Goal: Navigation & Orientation: Find specific page/section

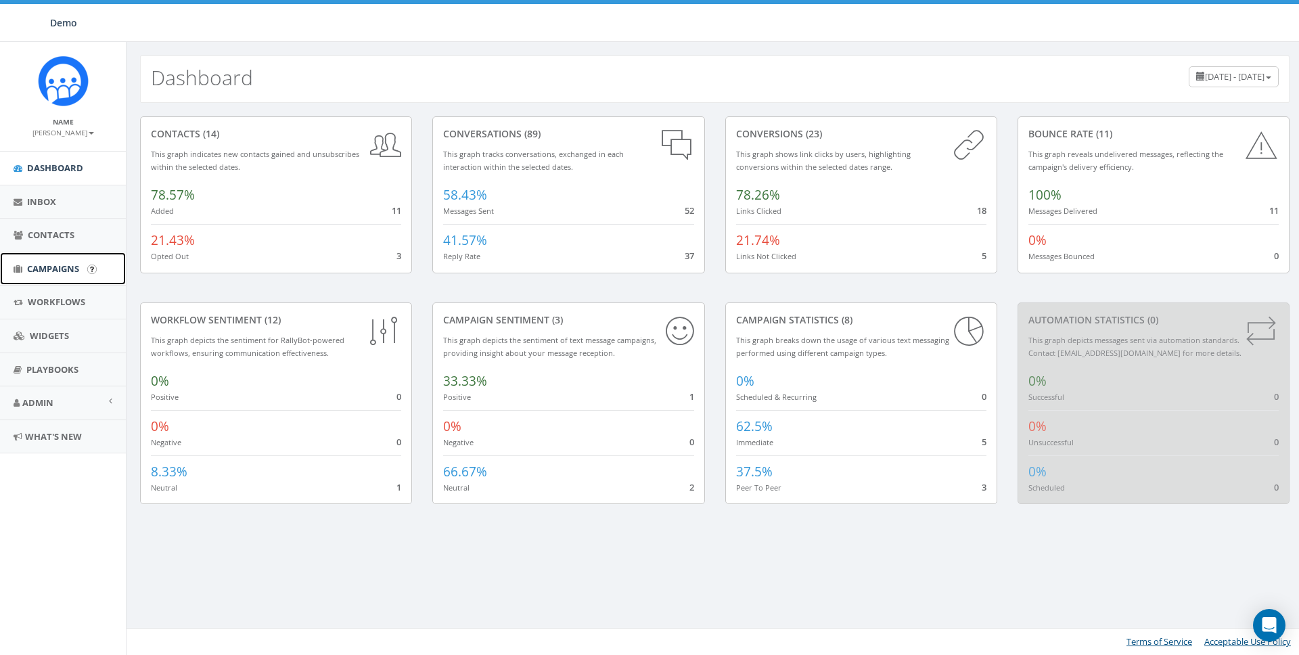
click at [49, 257] on link "Campaigns" at bounding box center [63, 268] width 126 height 33
